Goal: Information Seeking & Learning: Learn about a topic

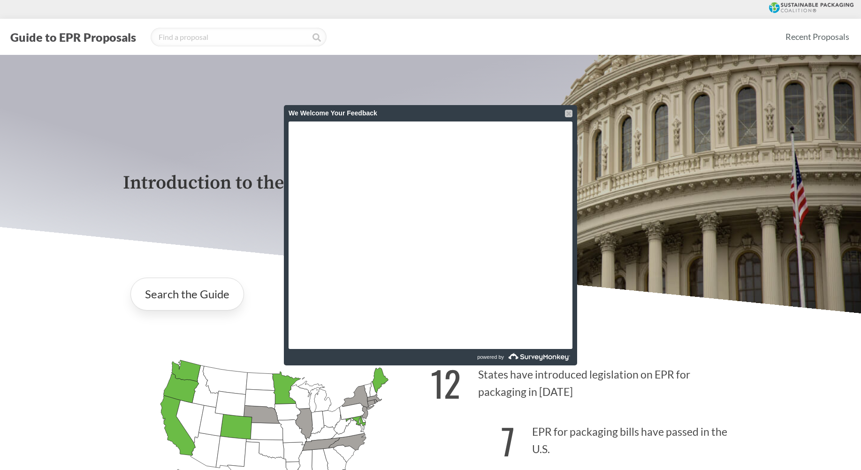
click at [568, 114] on div at bounding box center [569, 114] width 8 height 8
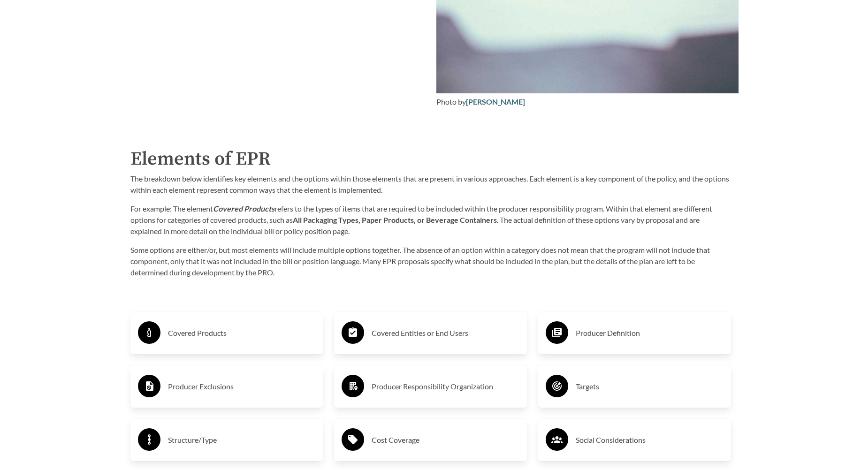
scroll to position [1410, 0]
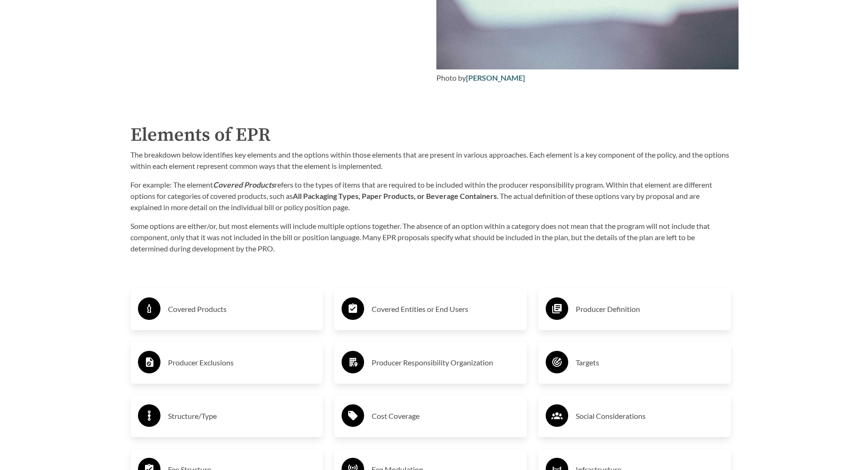
click at [202, 309] on h3 "Covered Products" at bounding box center [242, 309] width 148 height 15
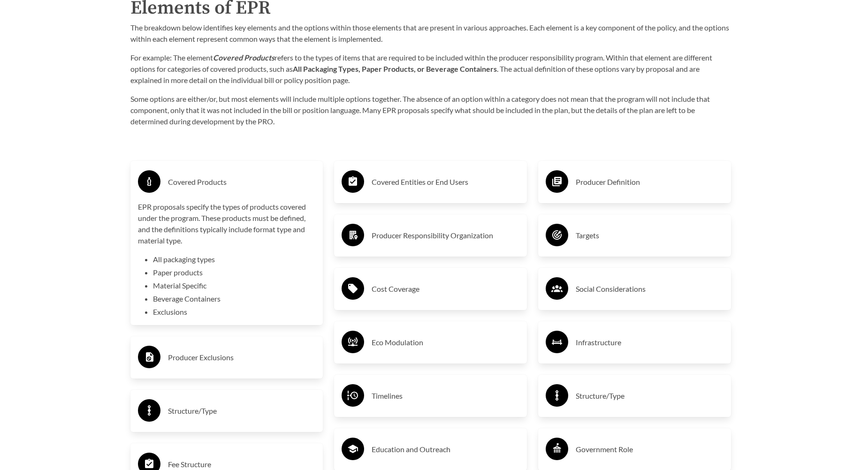
scroll to position [1551, 0]
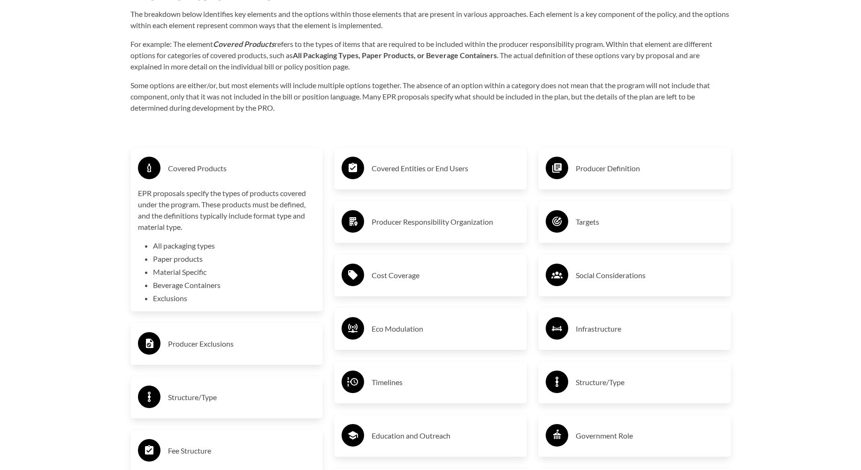
click at [191, 341] on h3 "Producer Exclusions" at bounding box center [242, 343] width 148 height 15
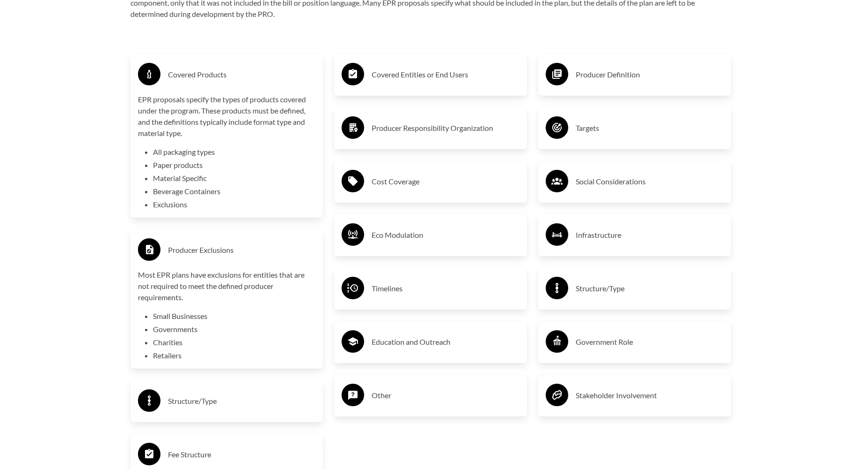
scroll to position [1692, 0]
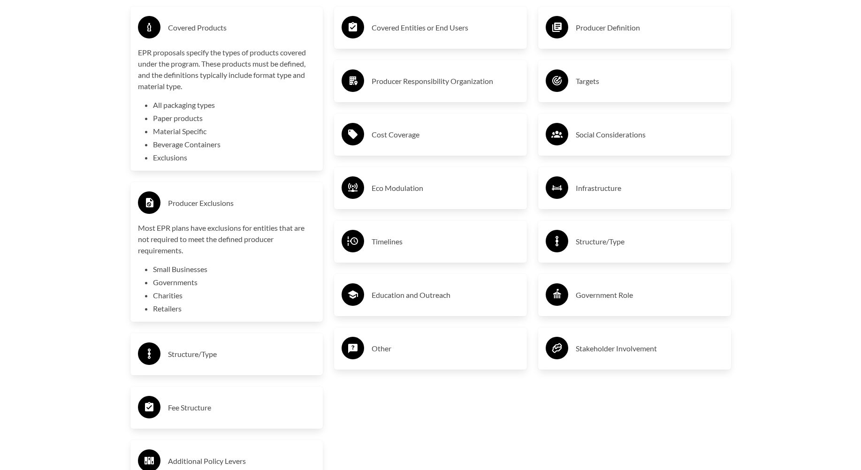
click at [202, 353] on h3 "Structure/Type" at bounding box center [242, 354] width 148 height 15
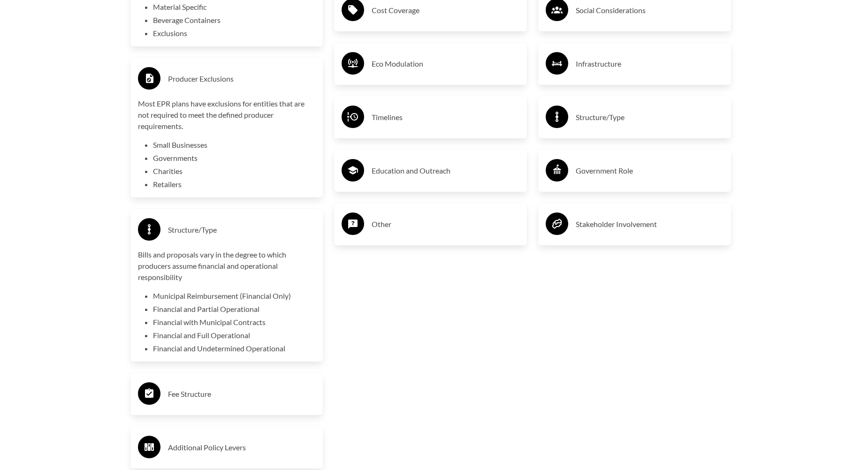
scroll to position [1832, 0]
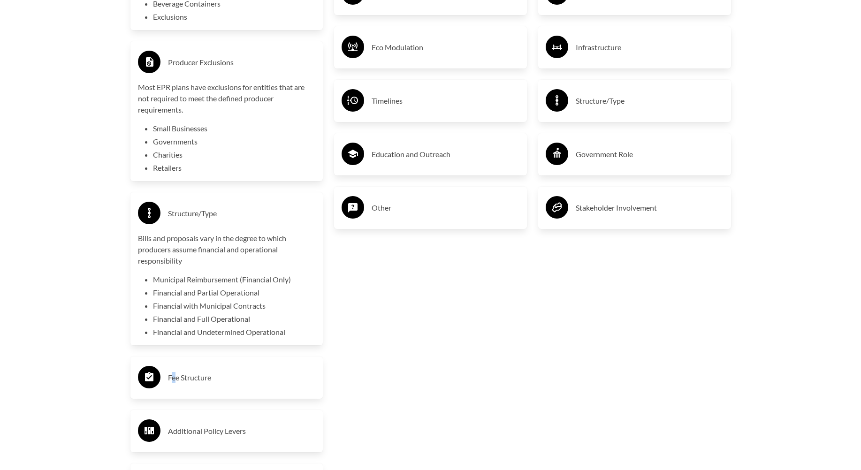
click at [175, 379] on h3 "Fee Structure" at bounding box center [242, 377] width 148 height 15
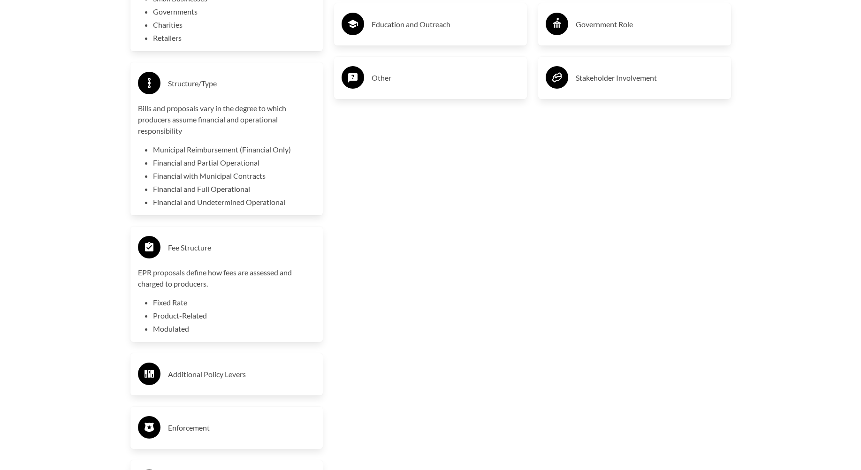
scroll to position [1973, 0]
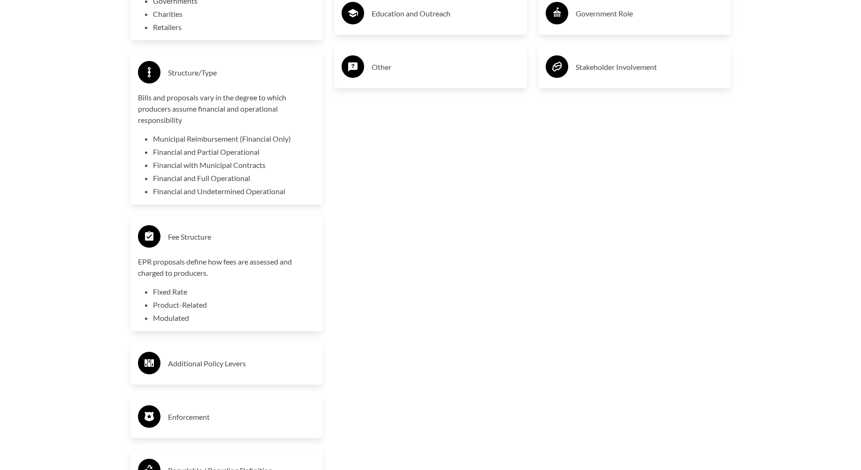
click at [182, 363] on h3 "Additional Policy Levers" at bounding box center [242, 363] width 148 height 15
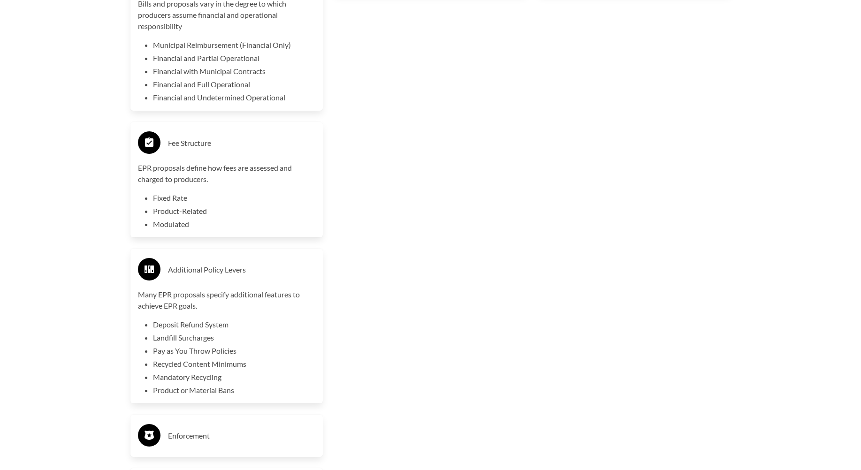
scroll to position [2114, 0]
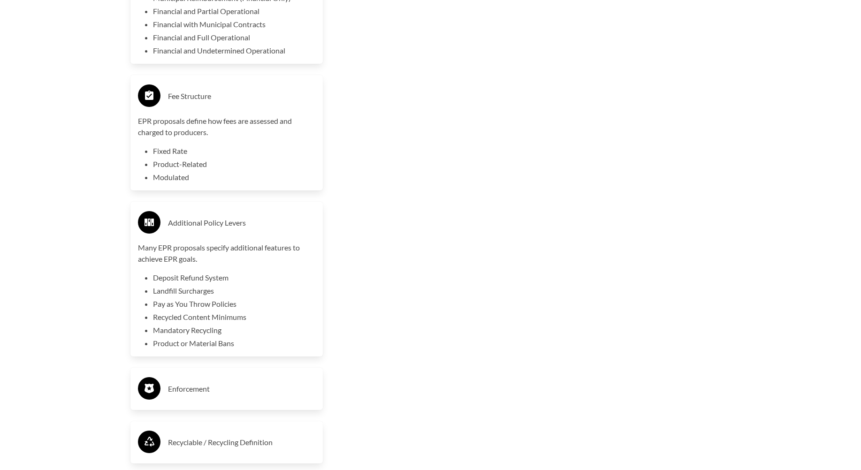
click at [178, 393] on h3 "Enforcement" at bounding box center [242, 388] width 148 height 15
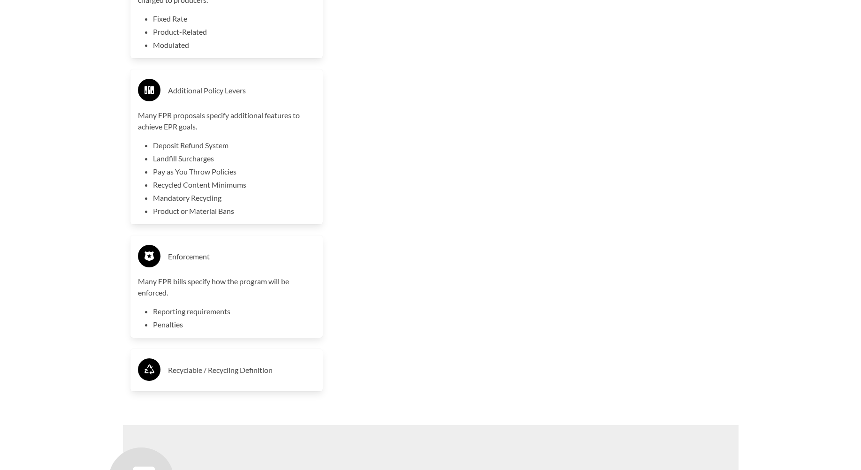
scroll to position [2255, 0]
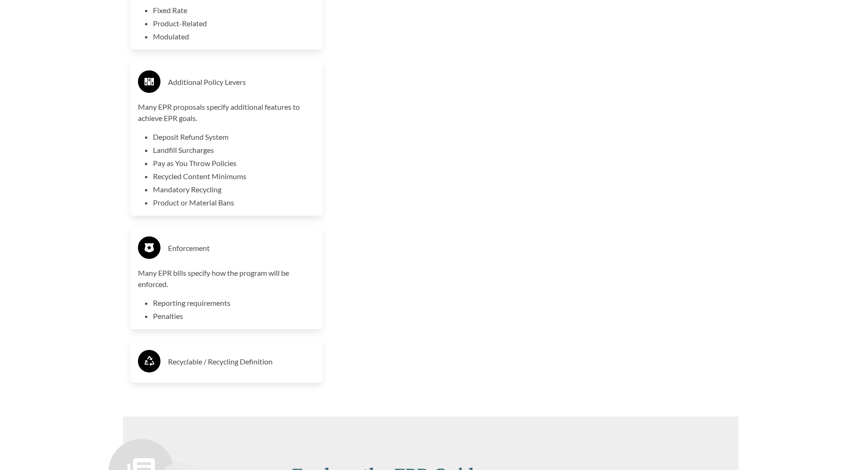
click at [186, 369] on h3 "Recyclable / Recycling Definition" at bounding box center [242, 361] width 148 height 15
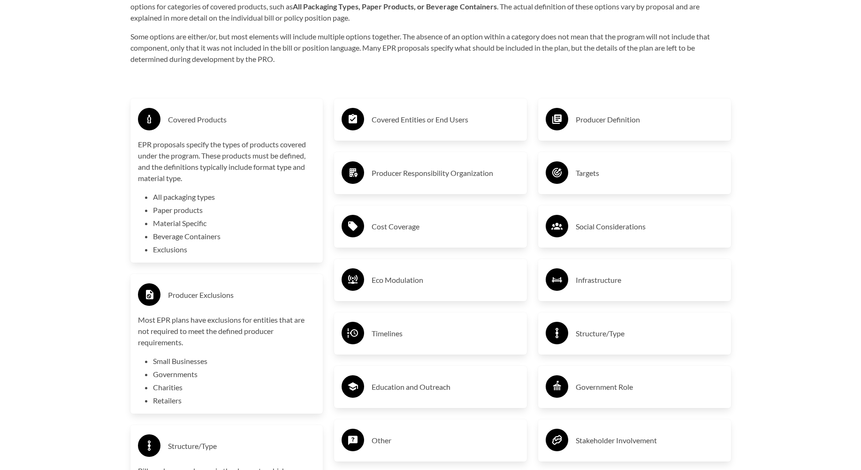
scroll to position [1598, 0]
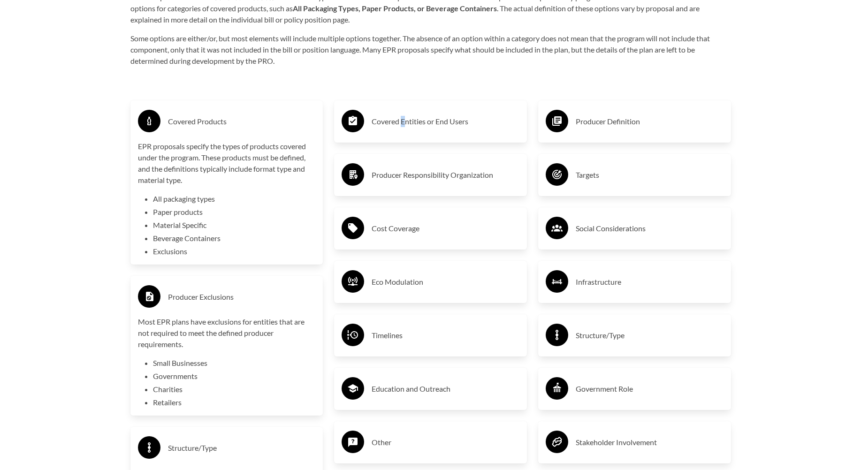
click at [403, 128] on h3 "Covered Entities or End Users" at bounding box center [446, 121] width 148 height 15
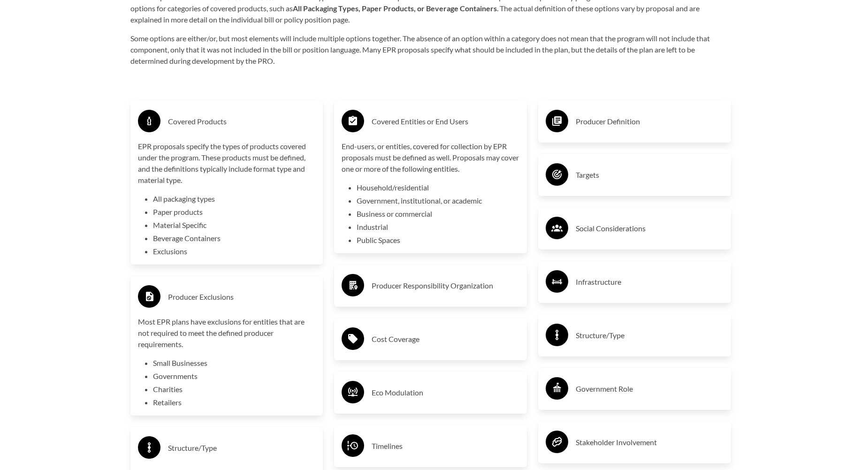
click at [482, 67] on p "Some options are either/or, but most elements will include multiple options tog…" at bounding box center [430, 50] width 601 height 34
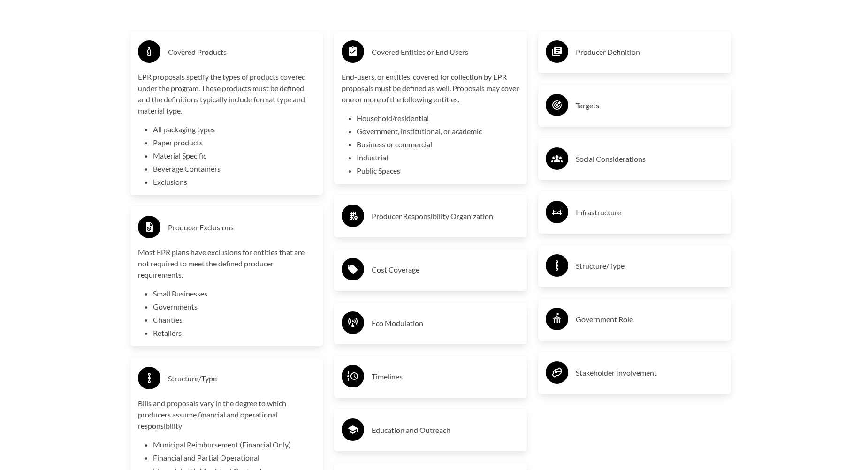
scroll to position [1692, 0]
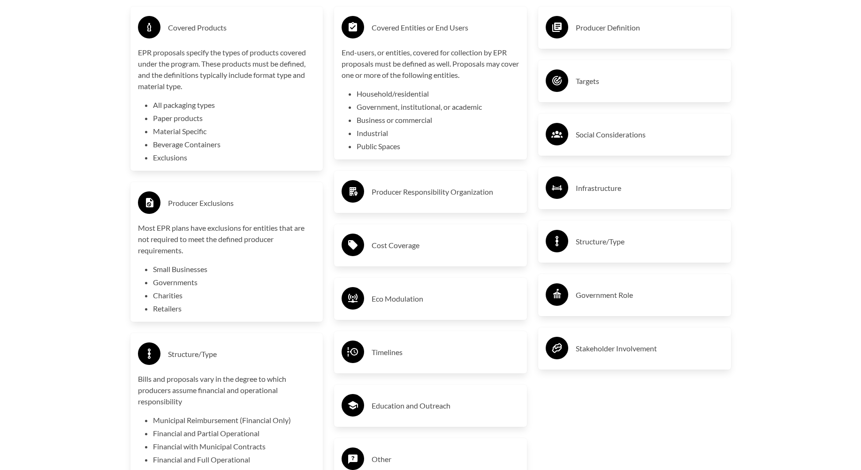
click at [426, 192] on h3 "Producer Responsibility Organization" at bounding box center [446, 191] width 148 height 15
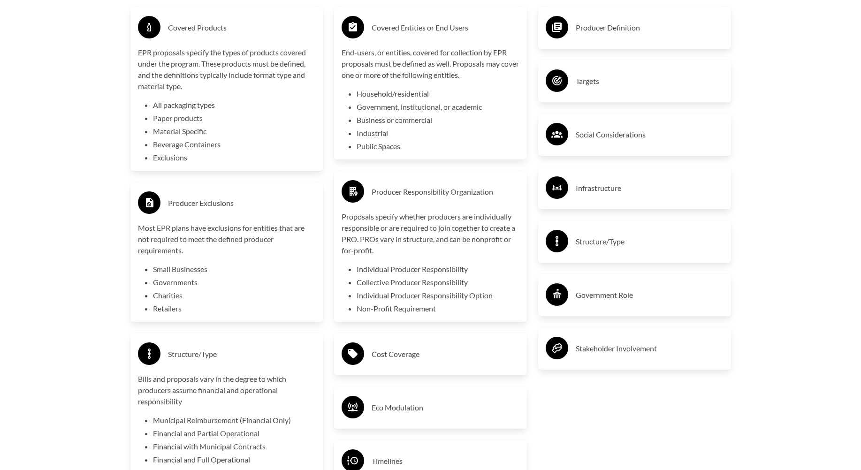
drag, startPoint x: 426, startPoint y: 192, endPoint x: 445, endPoint y: 205, distance: 22.9
click at [445, 205] on div "Producer Responsibility Organization" at bounding box center [431, 191] width 178 height 27
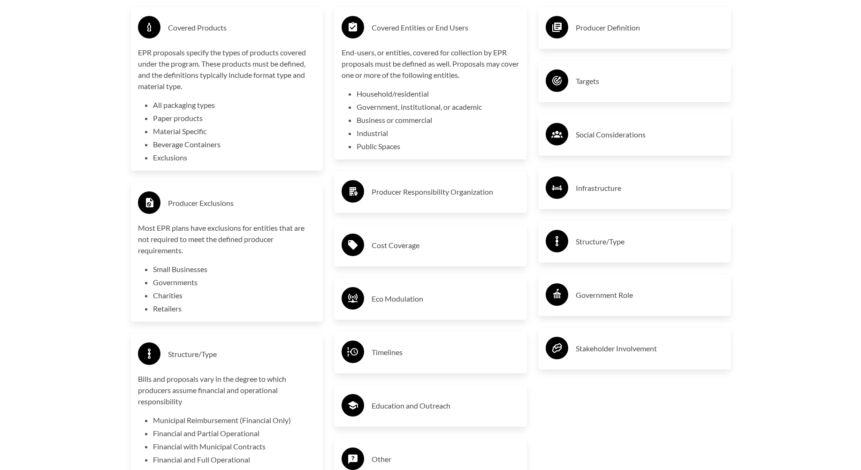
click at [444, 203] on div "Producer Responsibility Organization" at bounding box center [431, 191] width 178 height 27
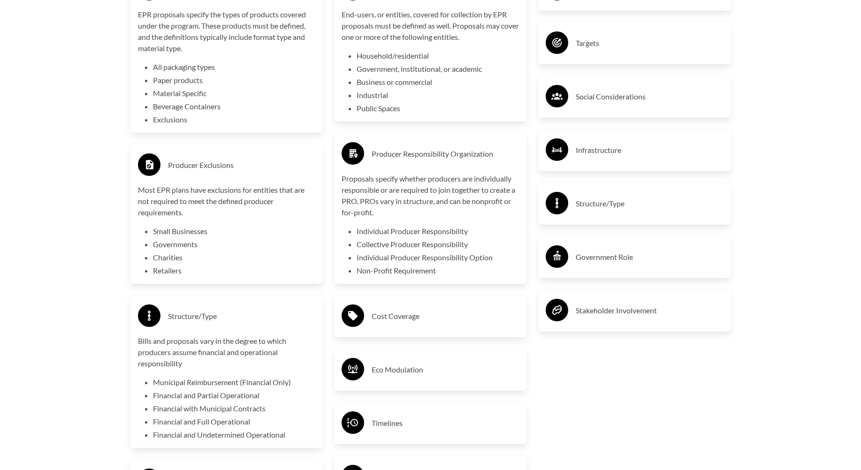
scroll to position [1785, 0]
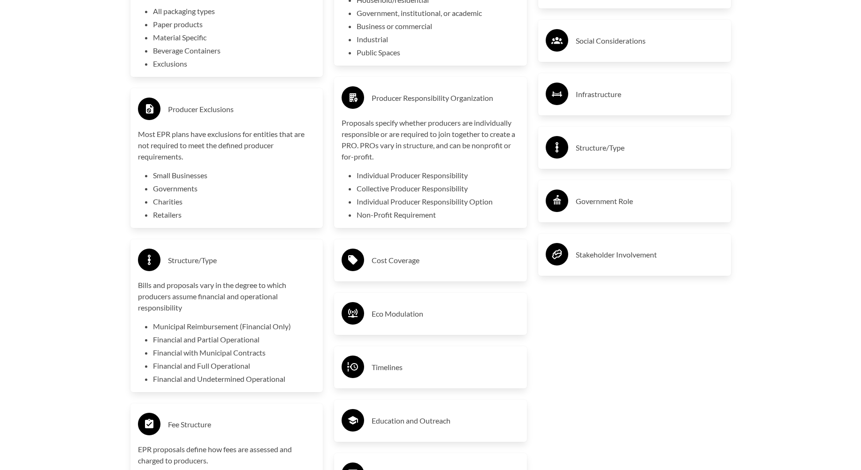
click at [410, 259] on h3 "Cost Coverage" at bounding box center [446, 260] width 148 height 15
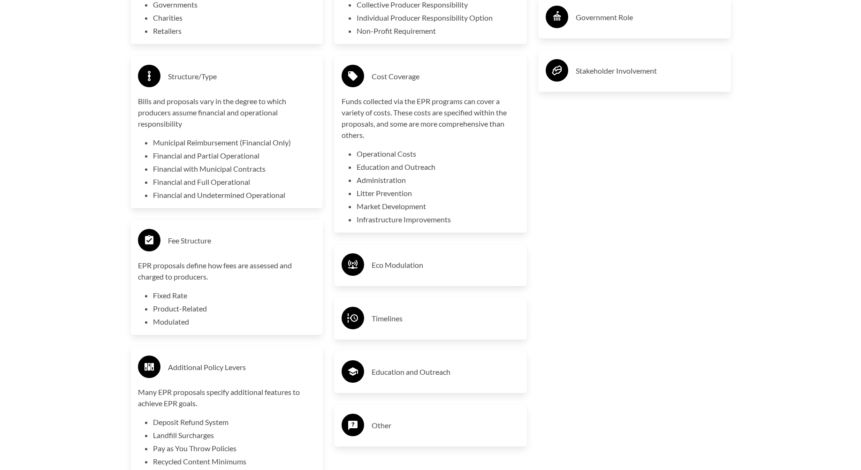
scroll to position [1973, 0]
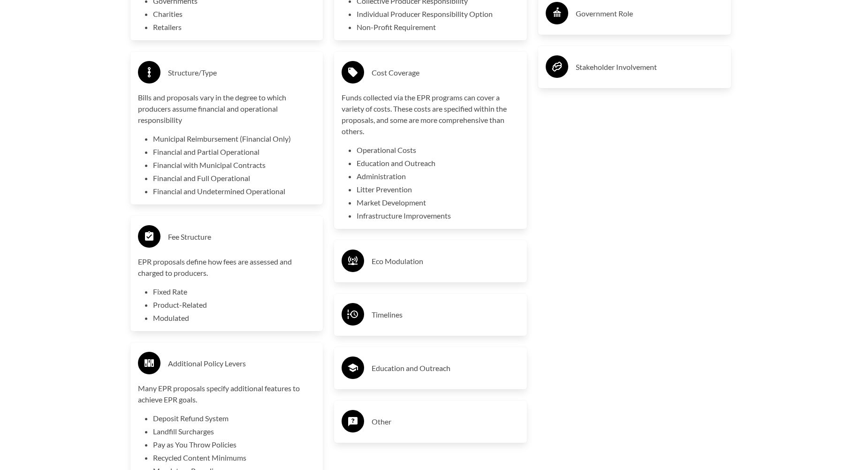
click at [416, 259] on h3 "Eco Modulation" at bounding box center [446, 261] width 148 height 15
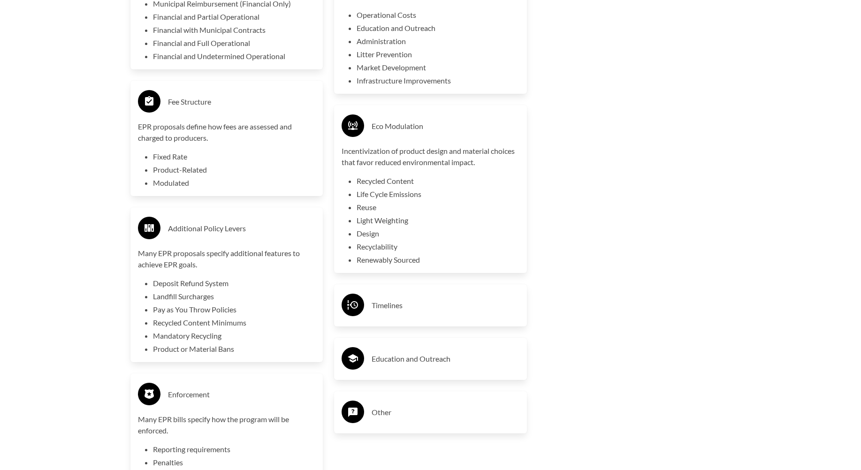
scroll to position [2114, 0]
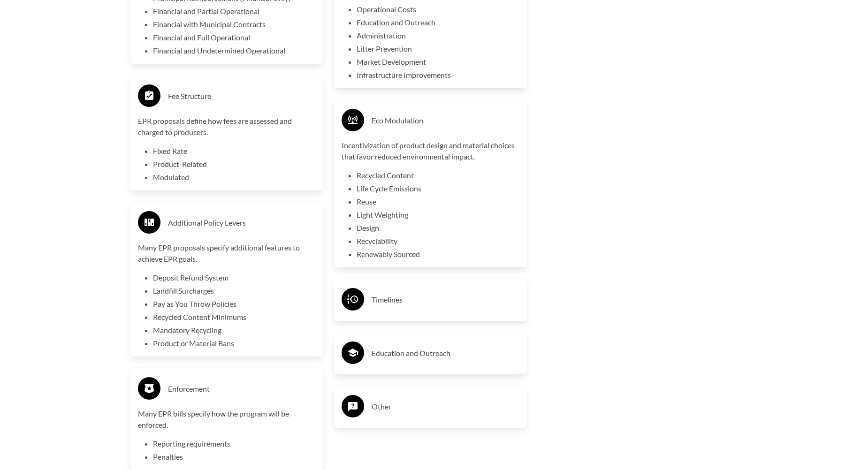
click at [386, 300] on h3 "Timelines" at bounding box center [446, 299] width 148 height 15
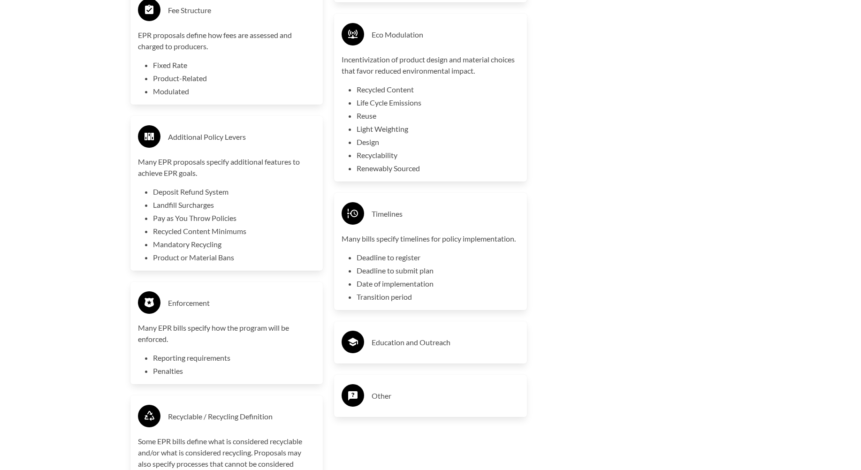
scroll to position [2208, 0]
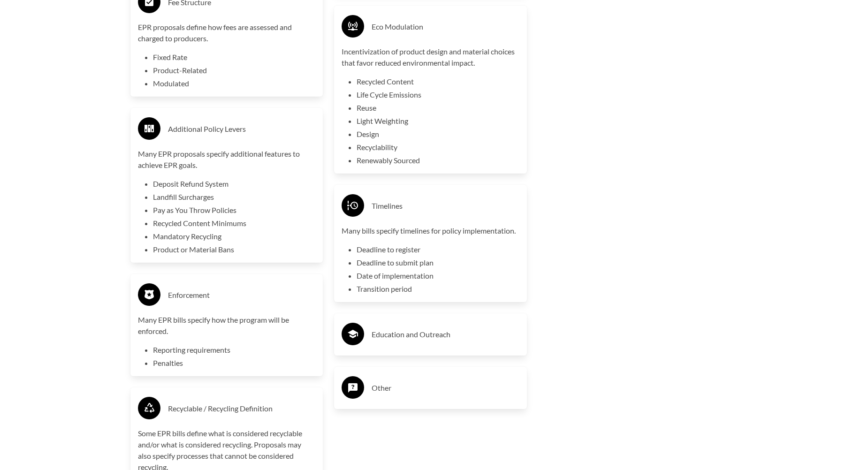
click at [394, 400] on div "Other" at bounding box center [431, 387] width 178 height 27
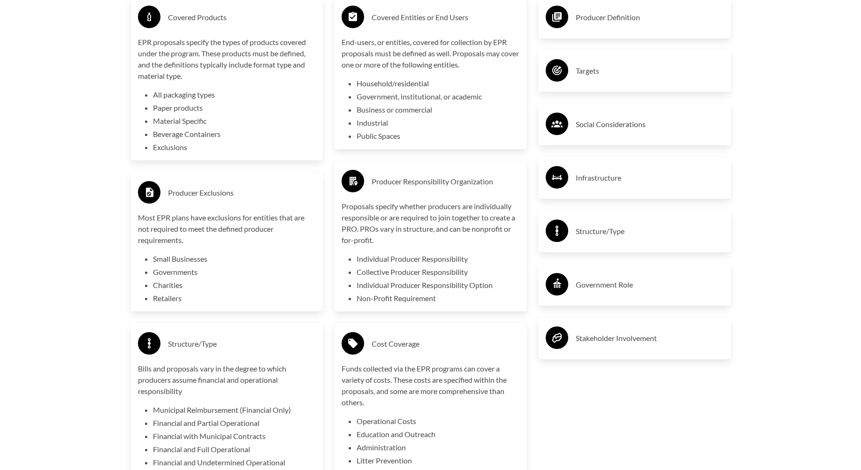
scroll to position [1645, 0]
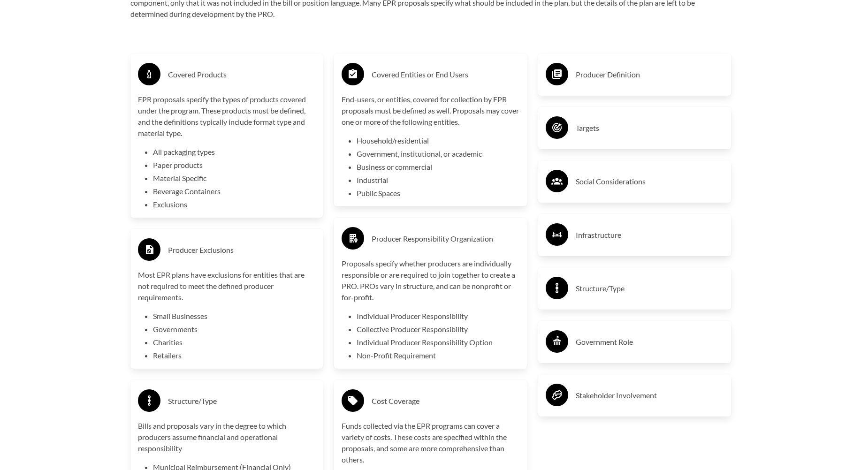
click at [605, 78] on h3 "Producer Definition" at bounding box center [650, 74] width 148 height 15
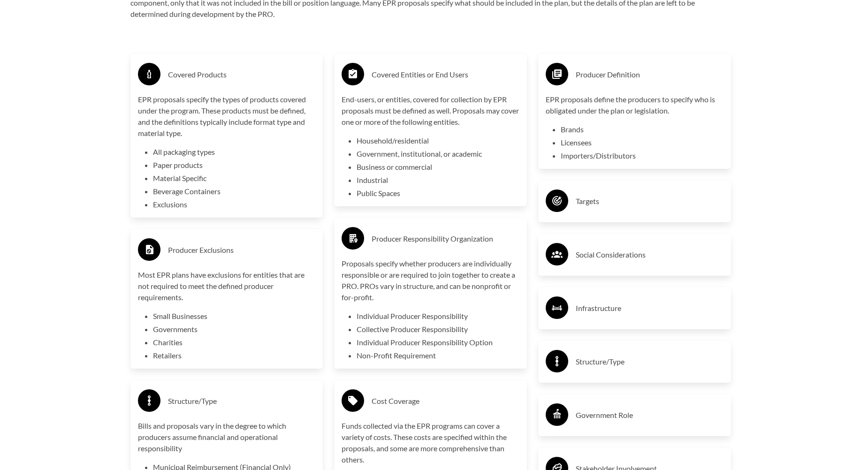
click at [574, 212] on div "Targets" at bounding box center [635, 201] width 178 height 27
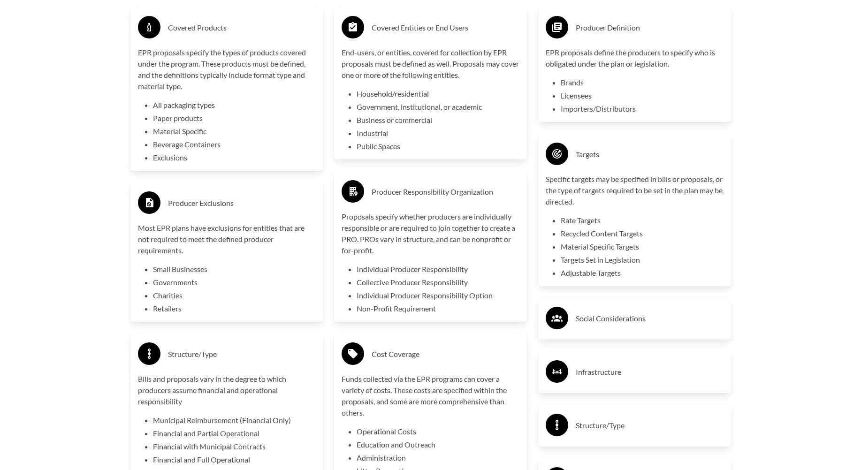
click at [568, 323] on div "Social Considerations" at bounding box center [635, 318] width 178 height 27
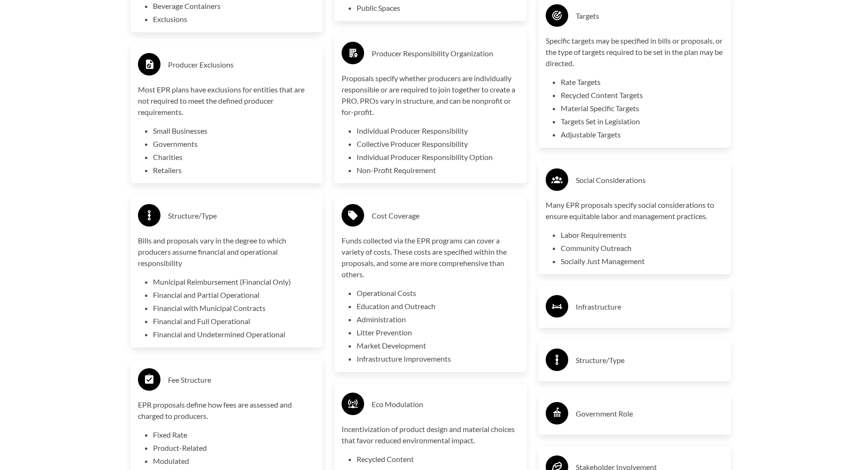
scroll to position [1832, 0]
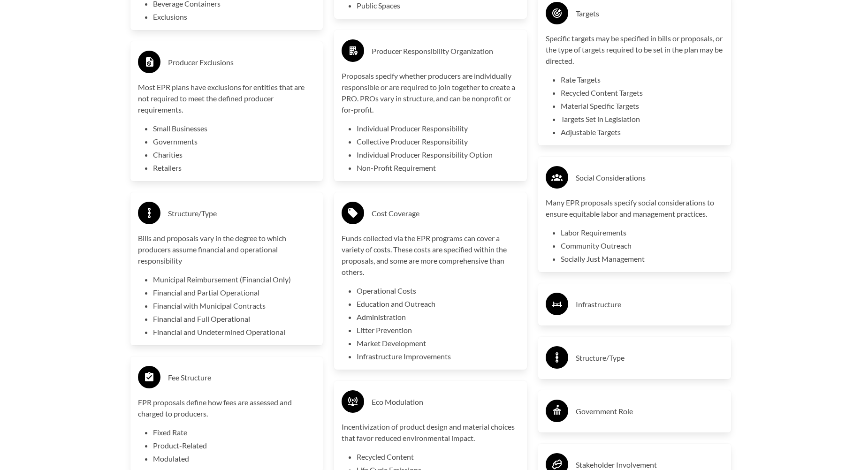
click at [617, 304] on h3 "Infrastructure" at bounding box center [650, 304] width 148 height 15
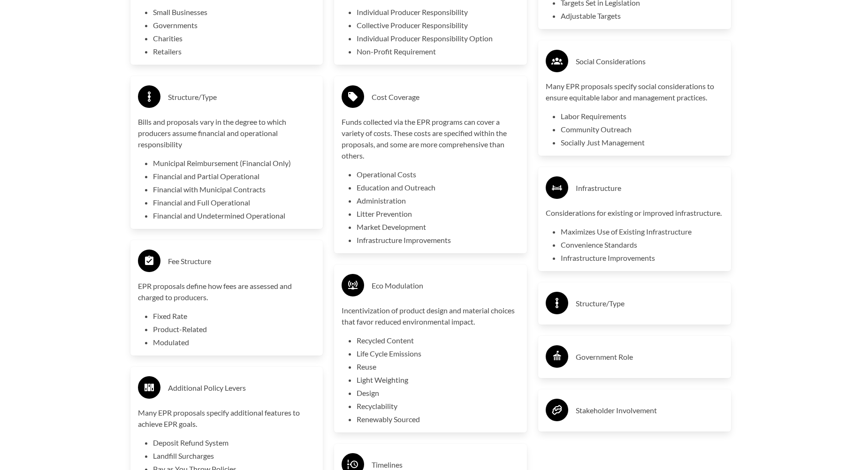
scroll to position [1973, 0]
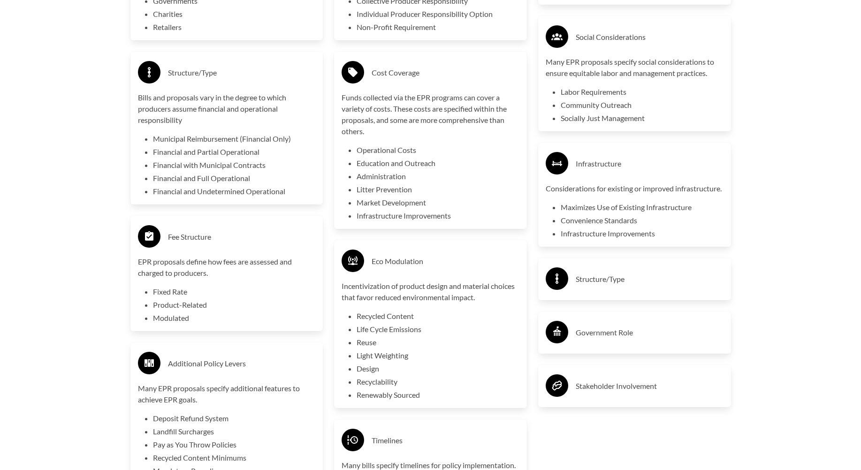
click at [626, 287] on h3 "Structure/Type" at bounding box center [650, 279] width 148 height 15
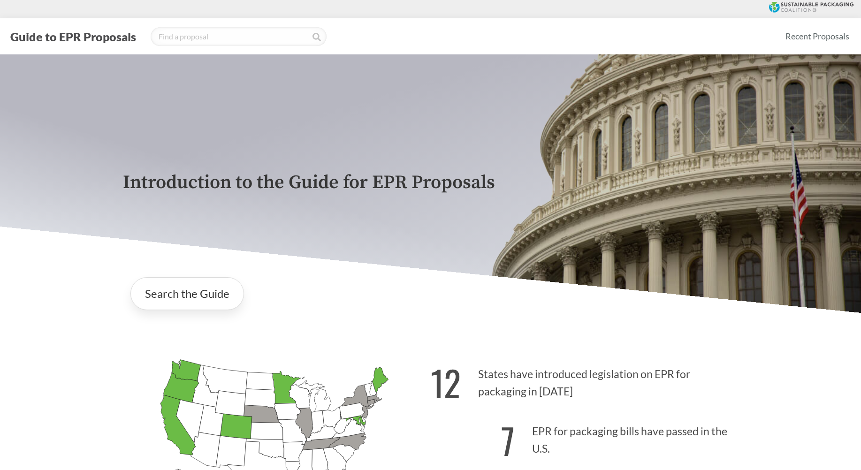
scroll to position [0, 0]
click at [796, 37] on link "Recent Proposals" at bounding box center [817, 36] width 72 height 21
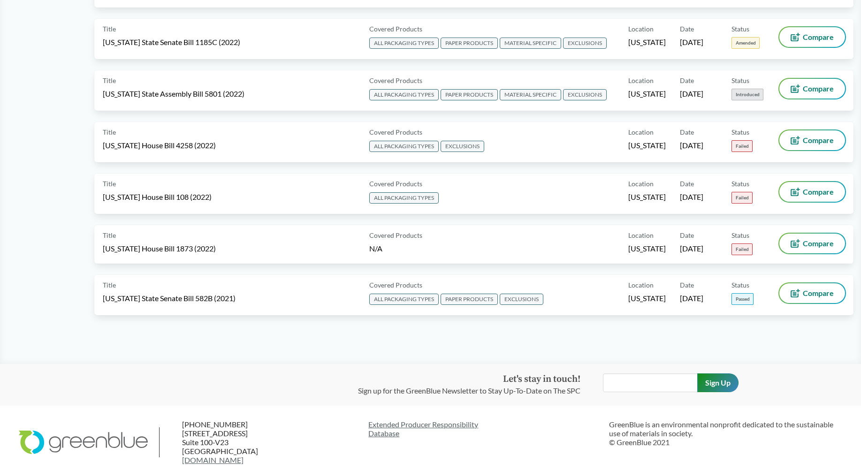
scroll to position [4759, 0]
